Goal: Information Seeking & Learning: Learn about a topic

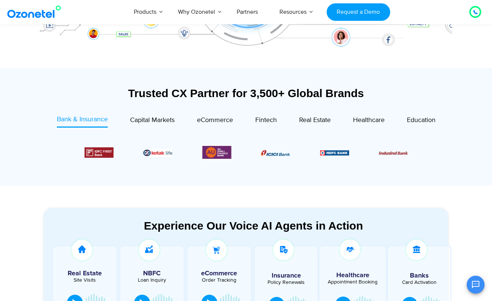
scroll to position [239, 0]
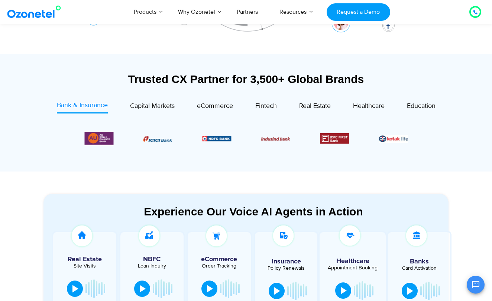
click at [77, 104] on span "Bank & Insurance" at bounding box center [82, 105] width 51 height 8
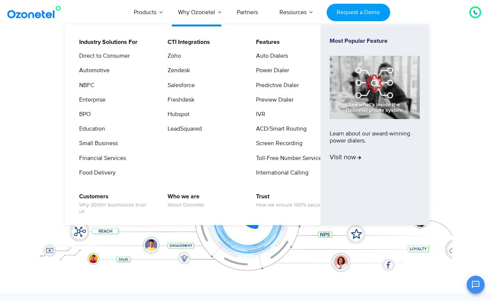
scroll to position [0, 0]
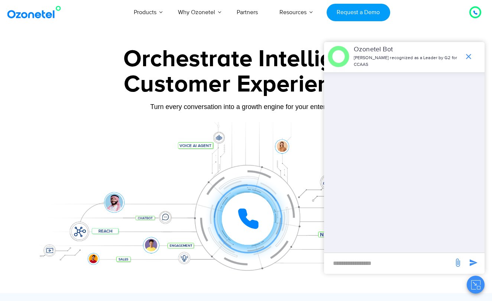
click at [367, 264] on input "new-msg-input" at bounding box center [389, 263] width 122 height 13
type input "**"
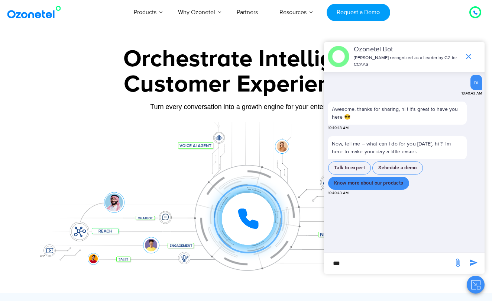
click at [389, 185] on button "Know more about our products" at bounding box center [368, 183] width 81 height 13
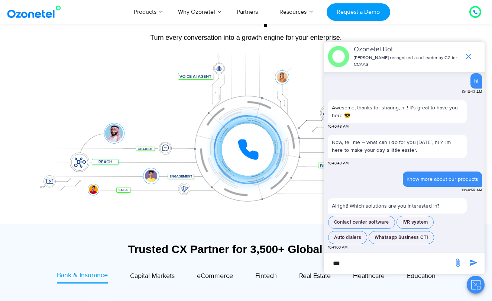
scroll to position [73, 0]
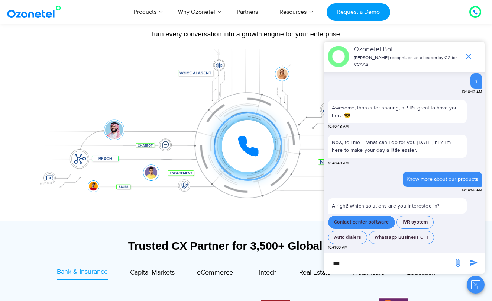
click at [376, 221] on button "Contact center software" at bounding box center [361, 222] width 67 height 13
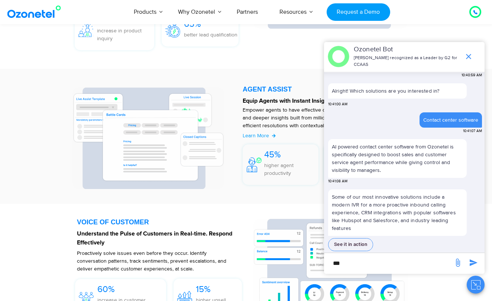
scroll to position [108, 0]
click at [469, 55] on icon "end chat or minimize" at bounding box center [469, 56] width 9 height 9
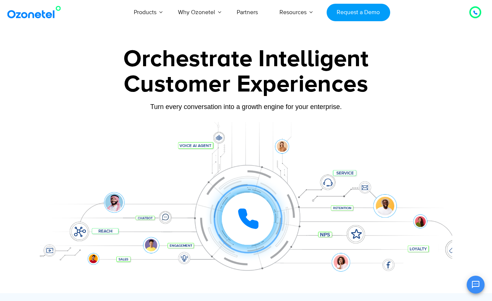
scroll to position [0, 0]
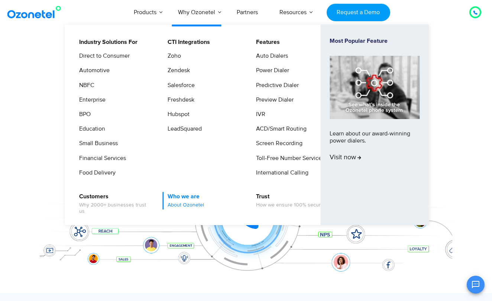
click at [187, 203] on span "About Ozonetel" at bounding box center [186, 205] width 36 height 6
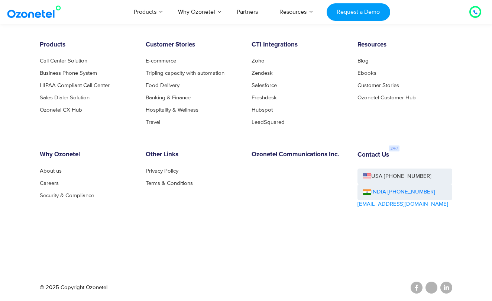
scroll to position [761, 0]
click at [56, 169] on link "About us" at bounding box center [53, 171] width 26 height 6
click at [52, 171] on link "About us" at bounding box center [53, 171] width 26 height 6
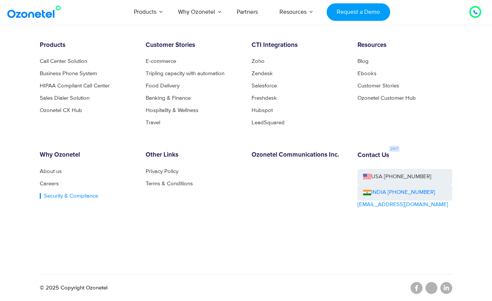
click at [77, 193] on link "Security & Compliance" at bounding box center [69, 196] width 58 height 6
